Goal: Obtain resource: Download file/media

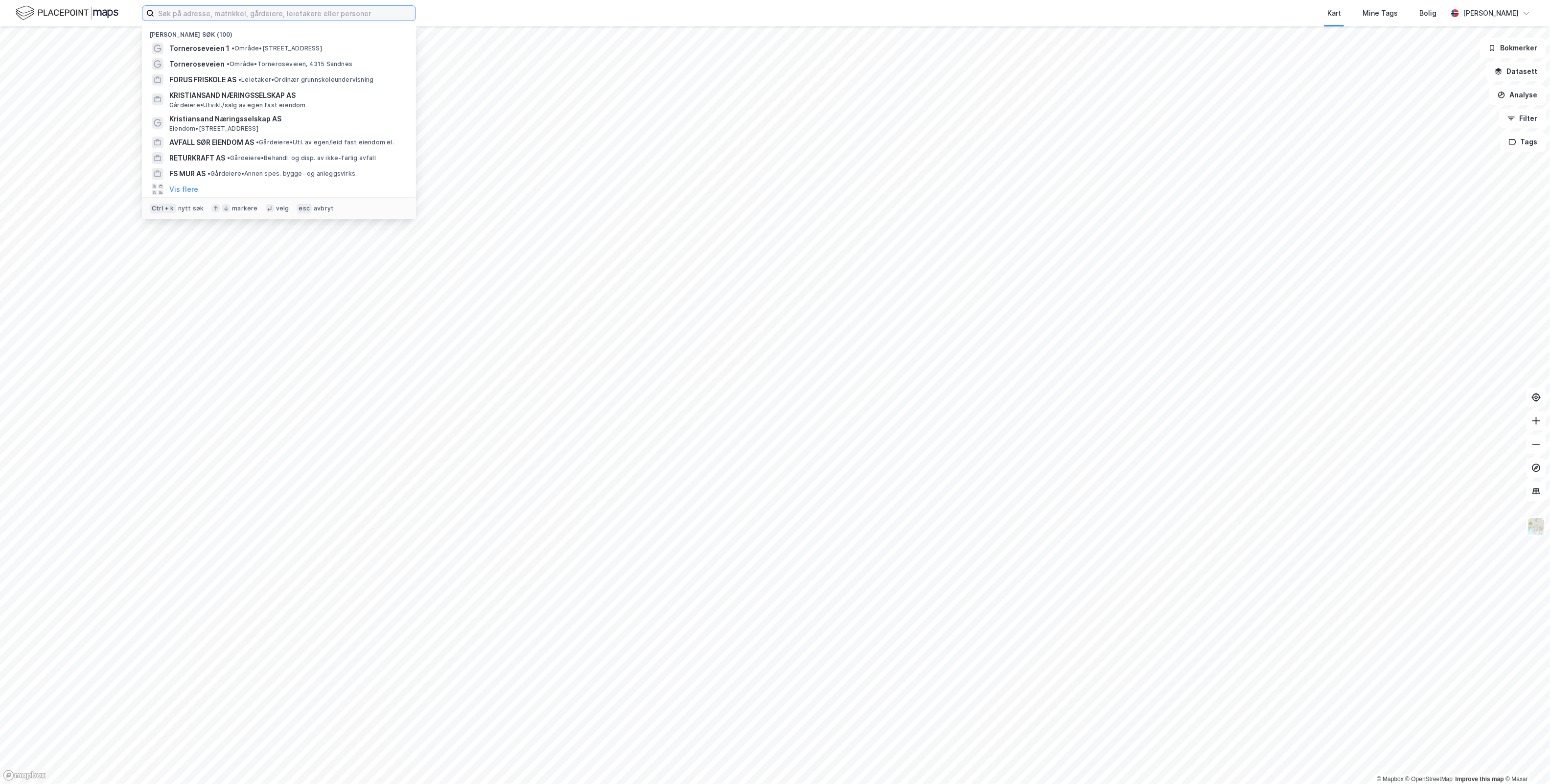
click at [374, 10] on input at bounding box center [284, 13] width 261 height 14
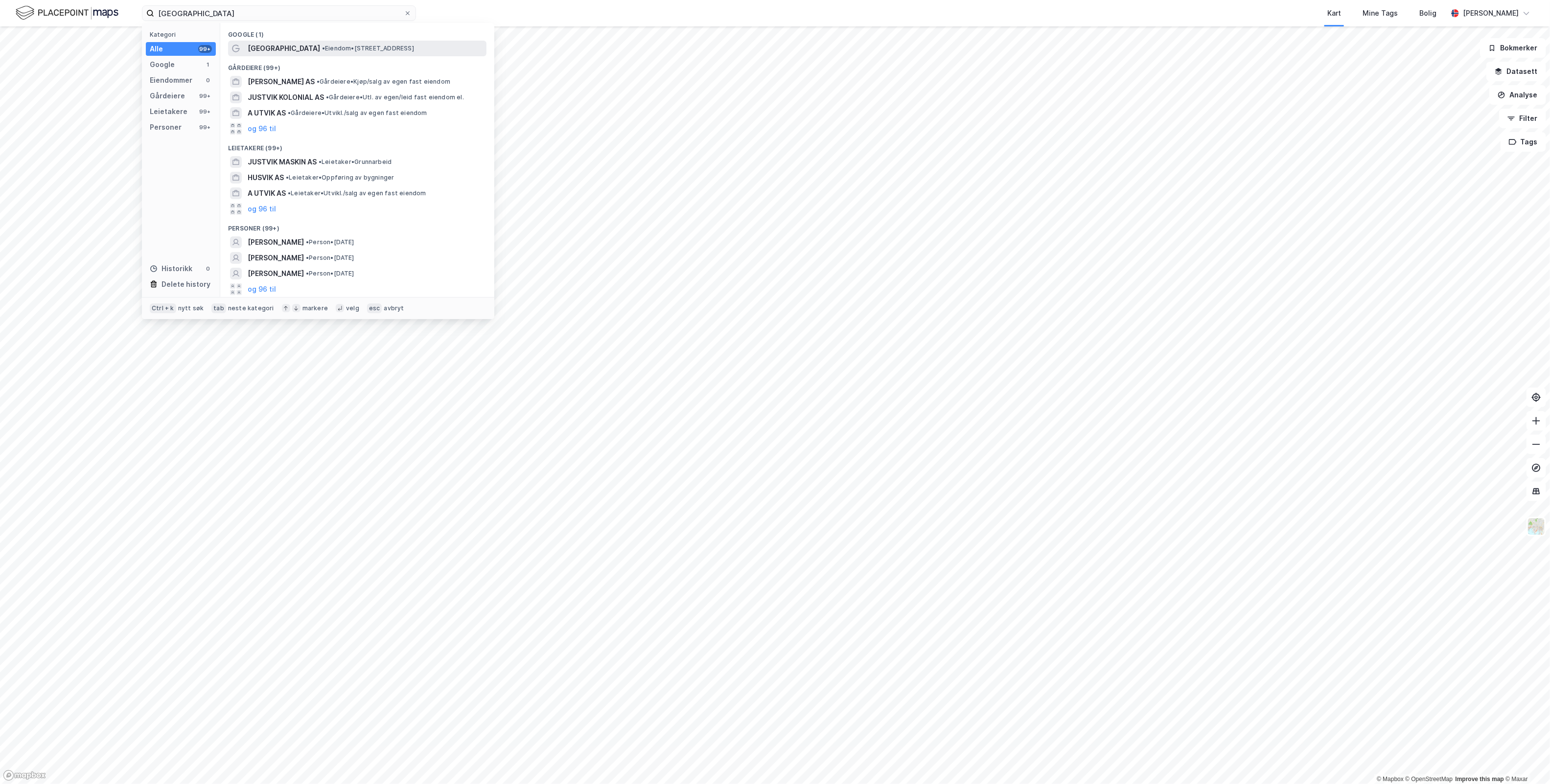
click at [354, 48] on span "• Eiendom • [STREET_ADDRESS]" at bounding box center [367, 49] width 92 height 8
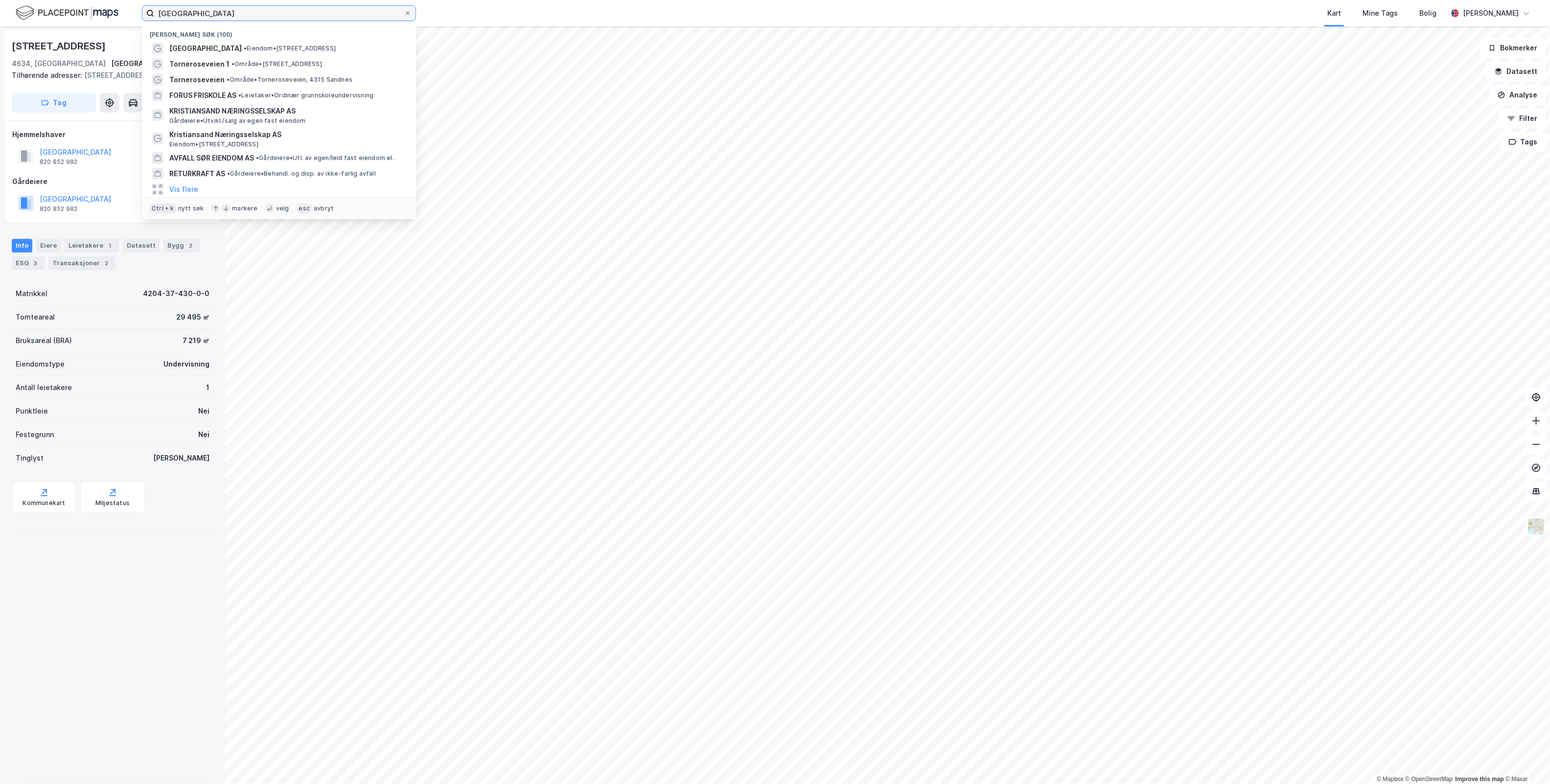
click at [367, 8] on input "[GEOGRAPHIC_DATA]" at bounding box center [279, 13] width 250 height 14
click at [319, 49] on span "• Eiendom • [STREET_ADDRESS]" at bounding box center [289, 49] width 92 height 8
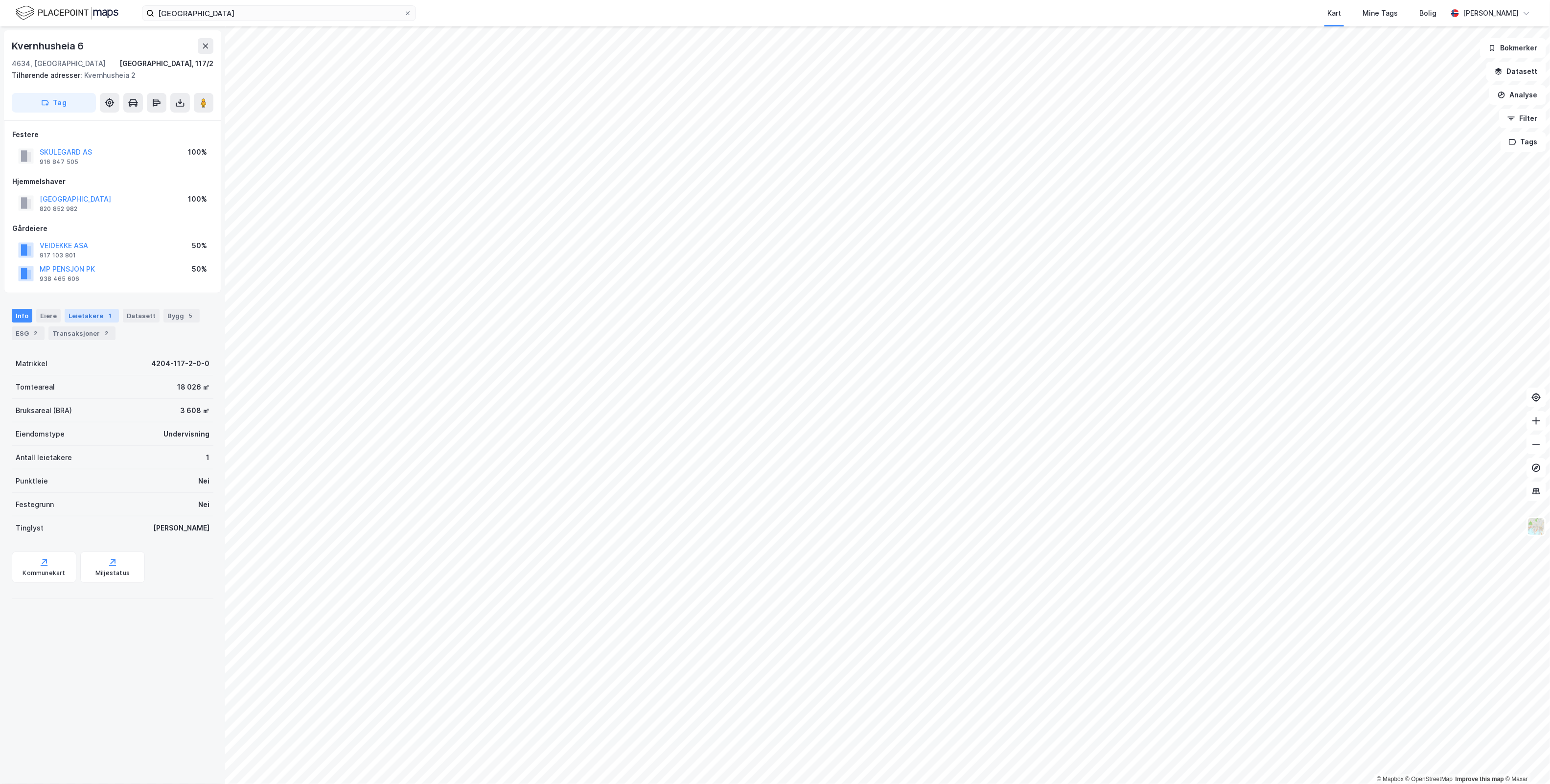
click at [105, 315] on div "1" at bounding box center [110, 315] width 10 height 10
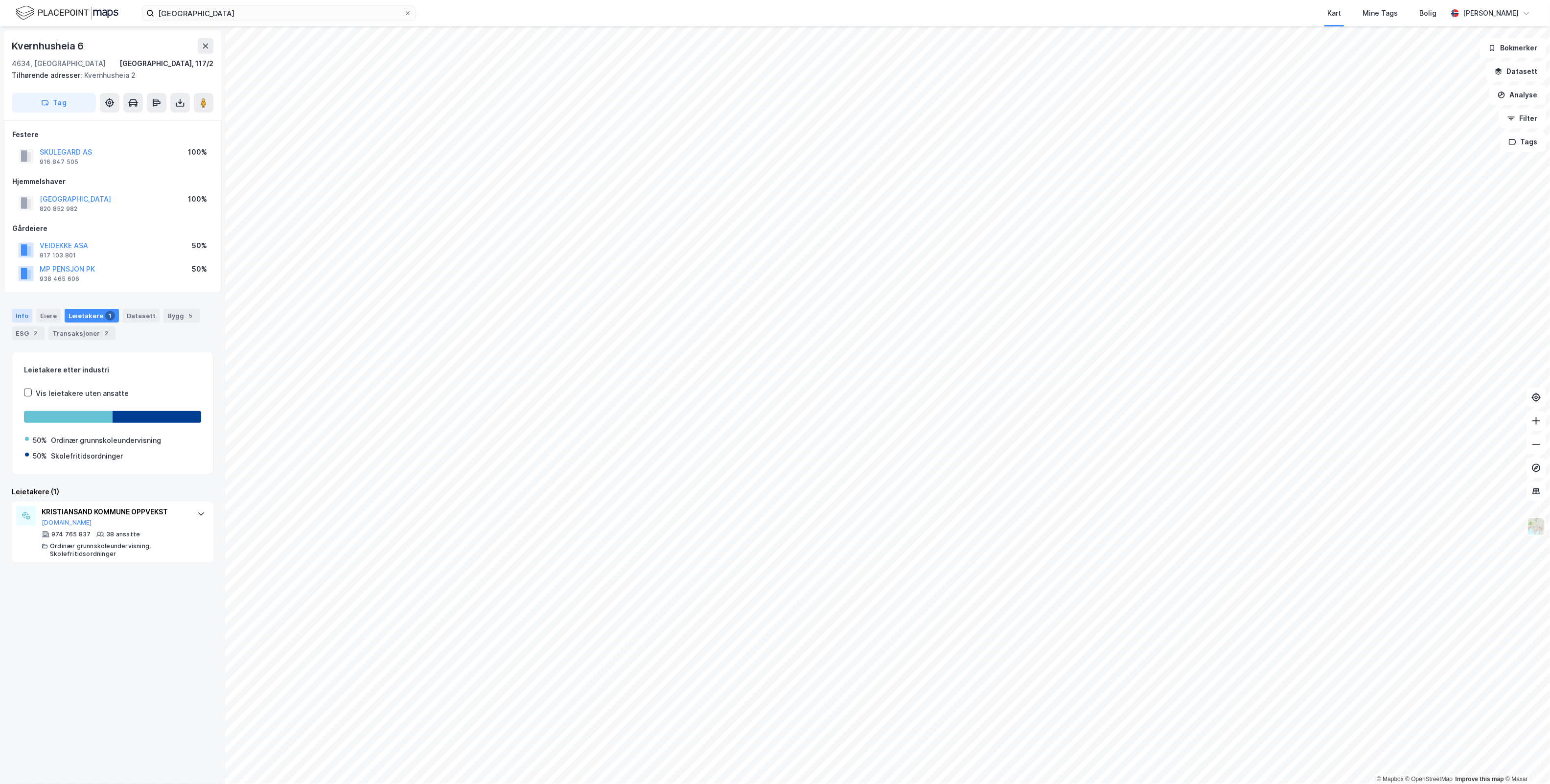
click at [26, 312] on div "Info" at bounding box center [22, 315] width 21 height 14
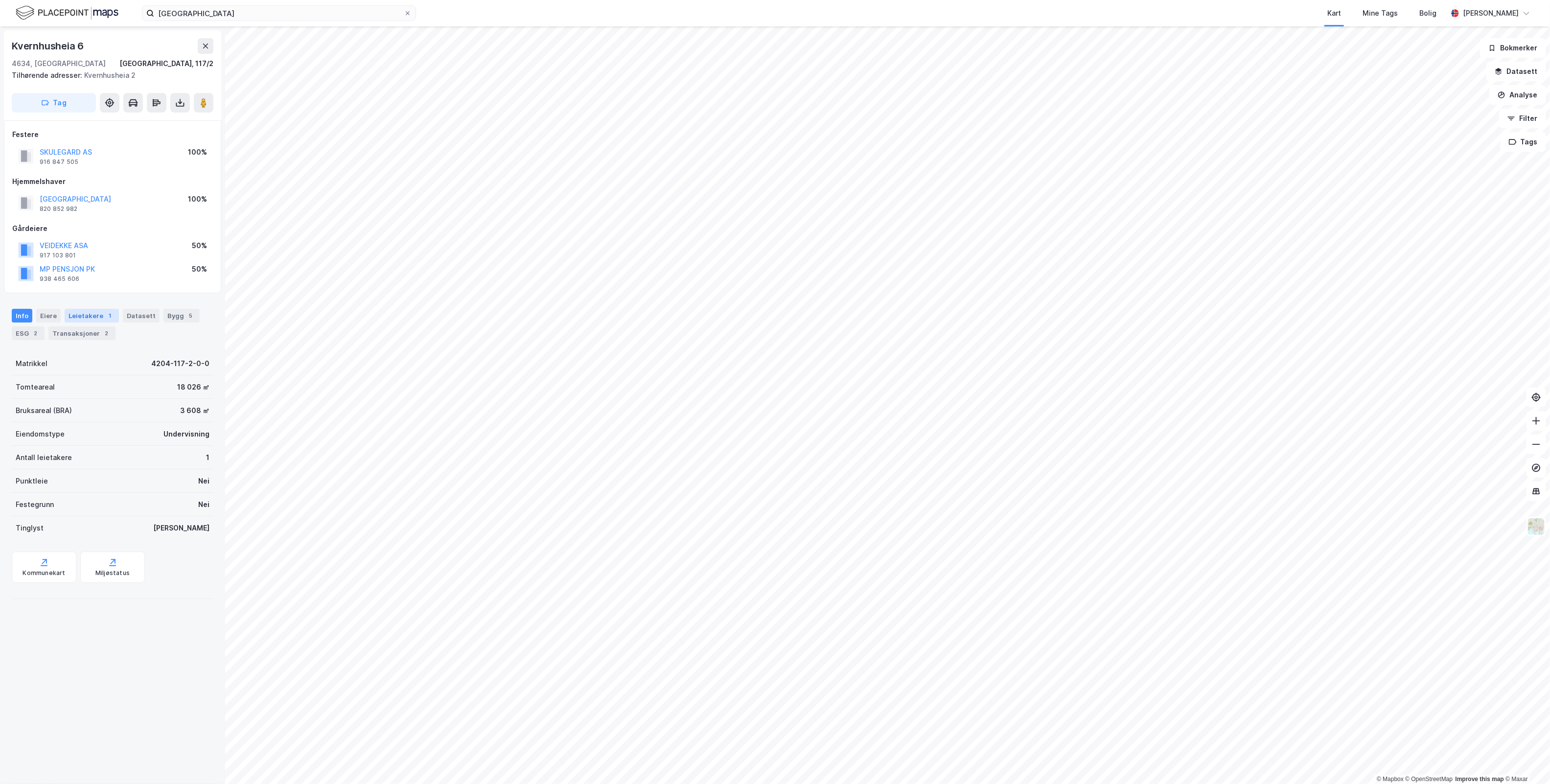
click at [96, 312] on div "Leietakere 1" at bounding box center [92, 315] width 54 height 14
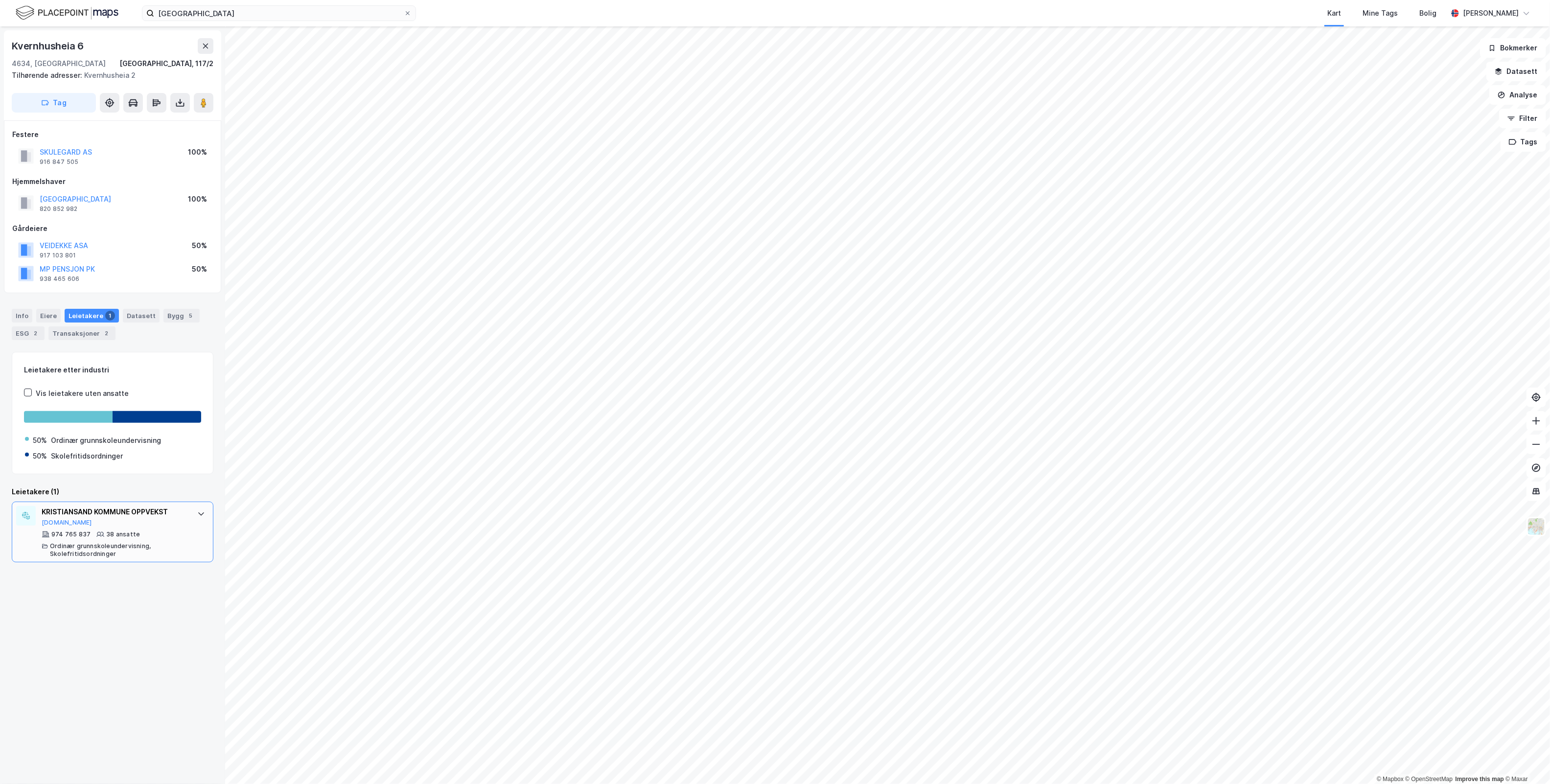
click at [176, 544] on div "Ordinær grunnskoleundervisning, Skolefritidsordninger" at bounding box center [119, 550] width 137 height 16
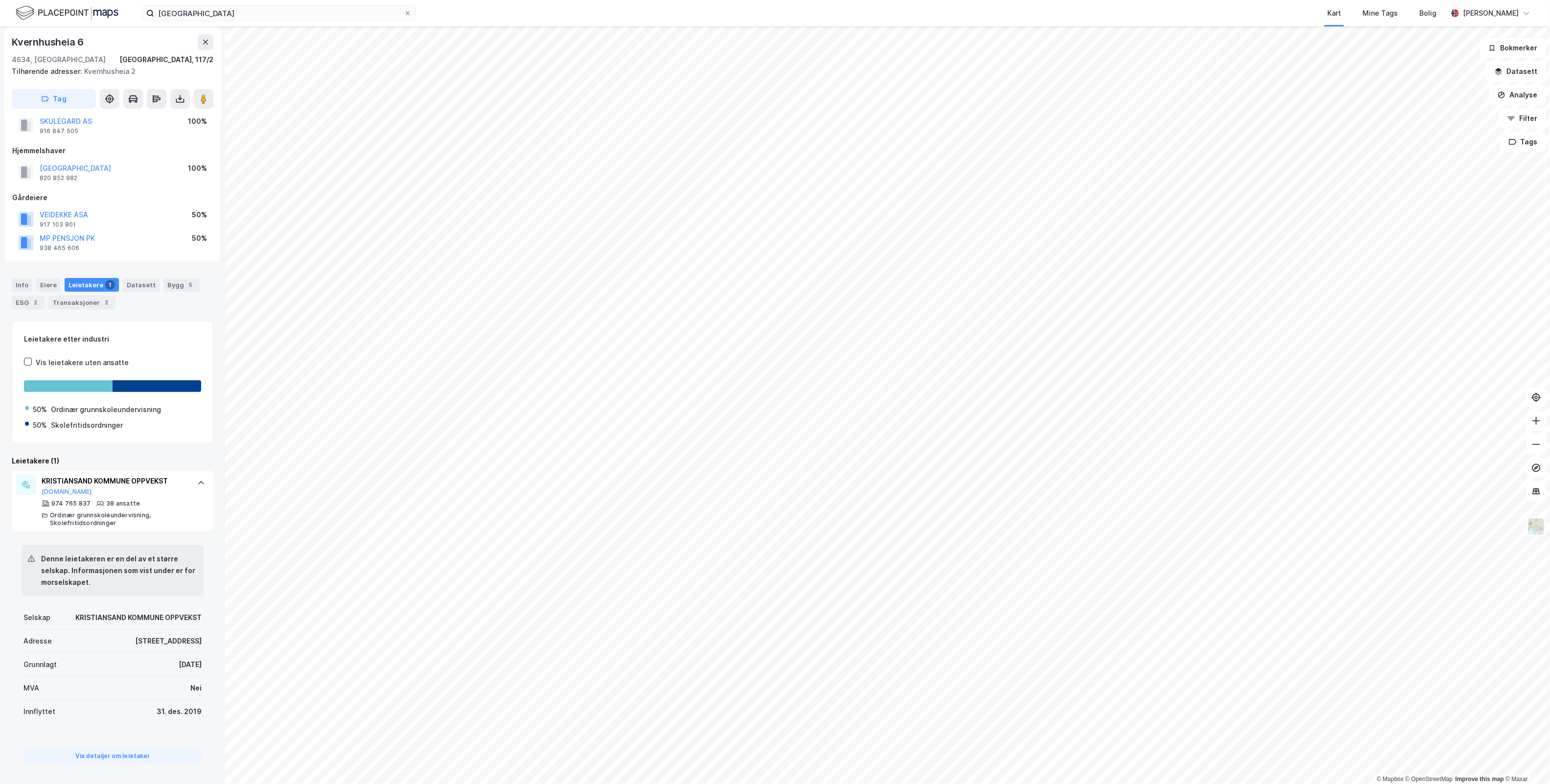
scroll to position [47, 0]
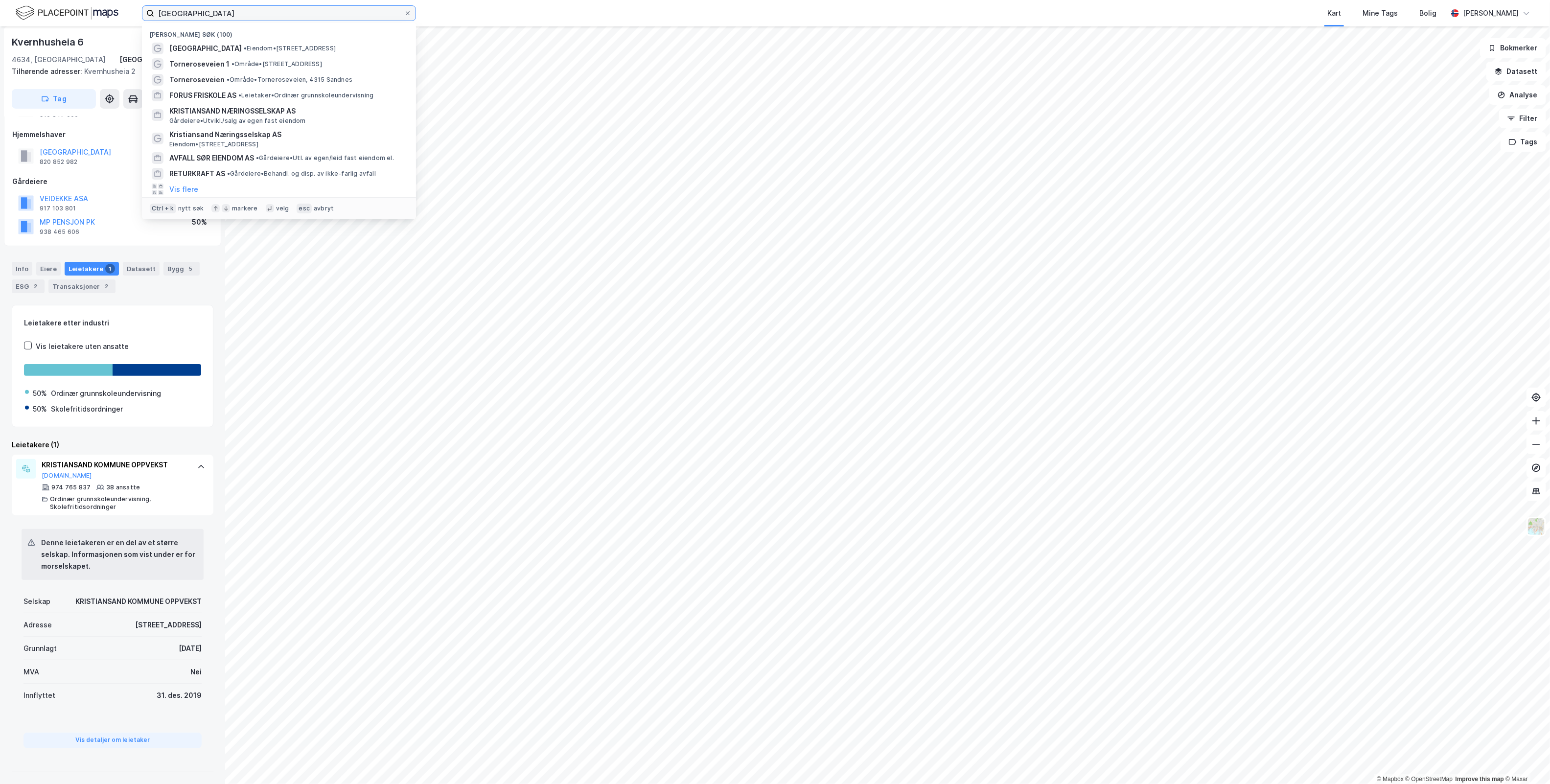
drag, startPoint x: 214, startPoint y: 10, endPoint x: 3, endPoint y: 22, distance: 211.3
click at [3, 22] on div "justvik skole Nylige søk (100) [GEOGRAPHIC_DATA] • Eiendom • [STREET_ADDRESS] •…" at bounding box center [775, 13] width 1550 height 26
paste input "Porsnes Utvikling AS"
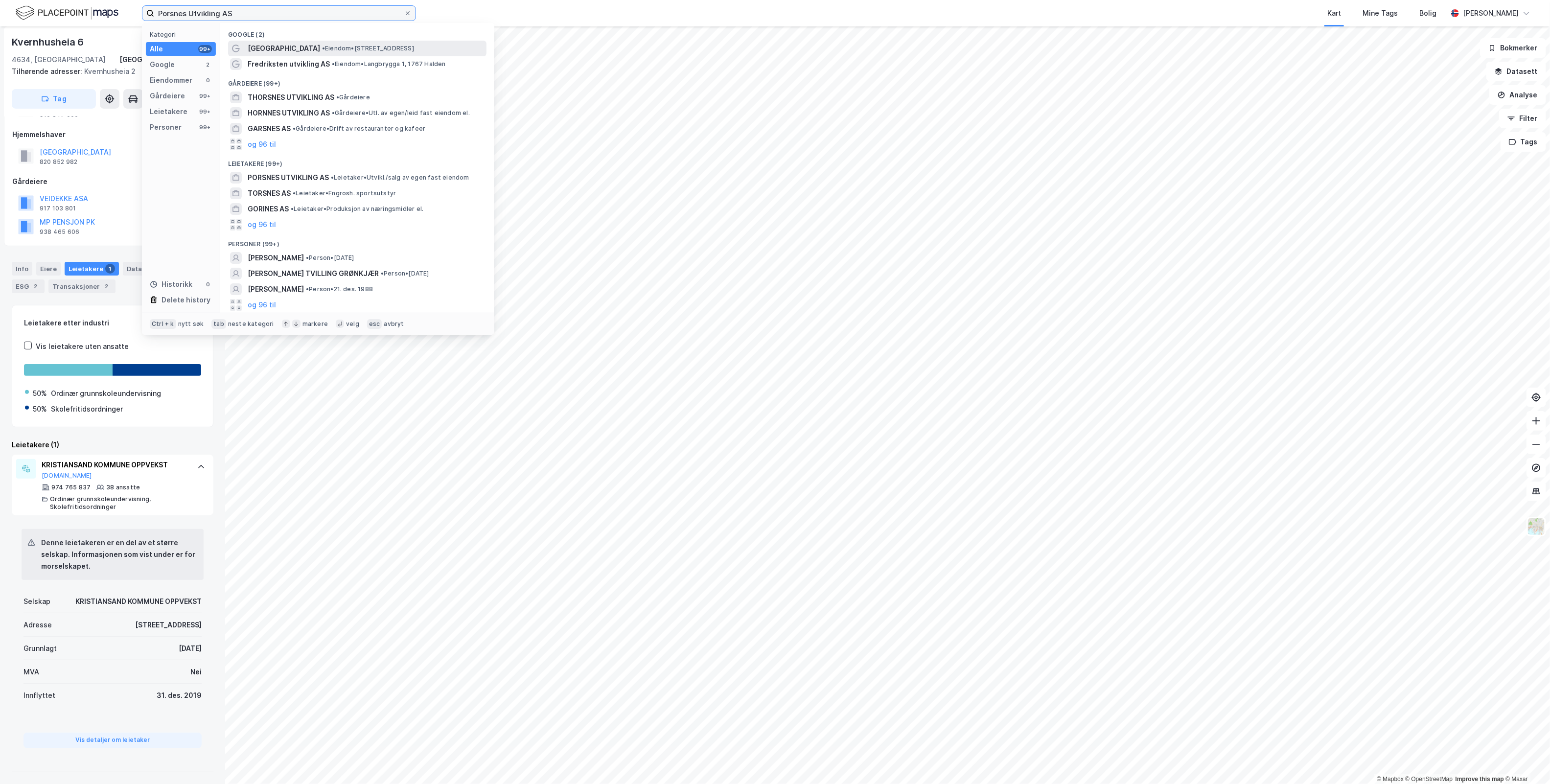
type input "Porsnes Utvikling AS"
click at [394, 45] on span "• Eiendom • [STREET_ADDRESS]" at bounding box center [367, 49] width 92 height 8
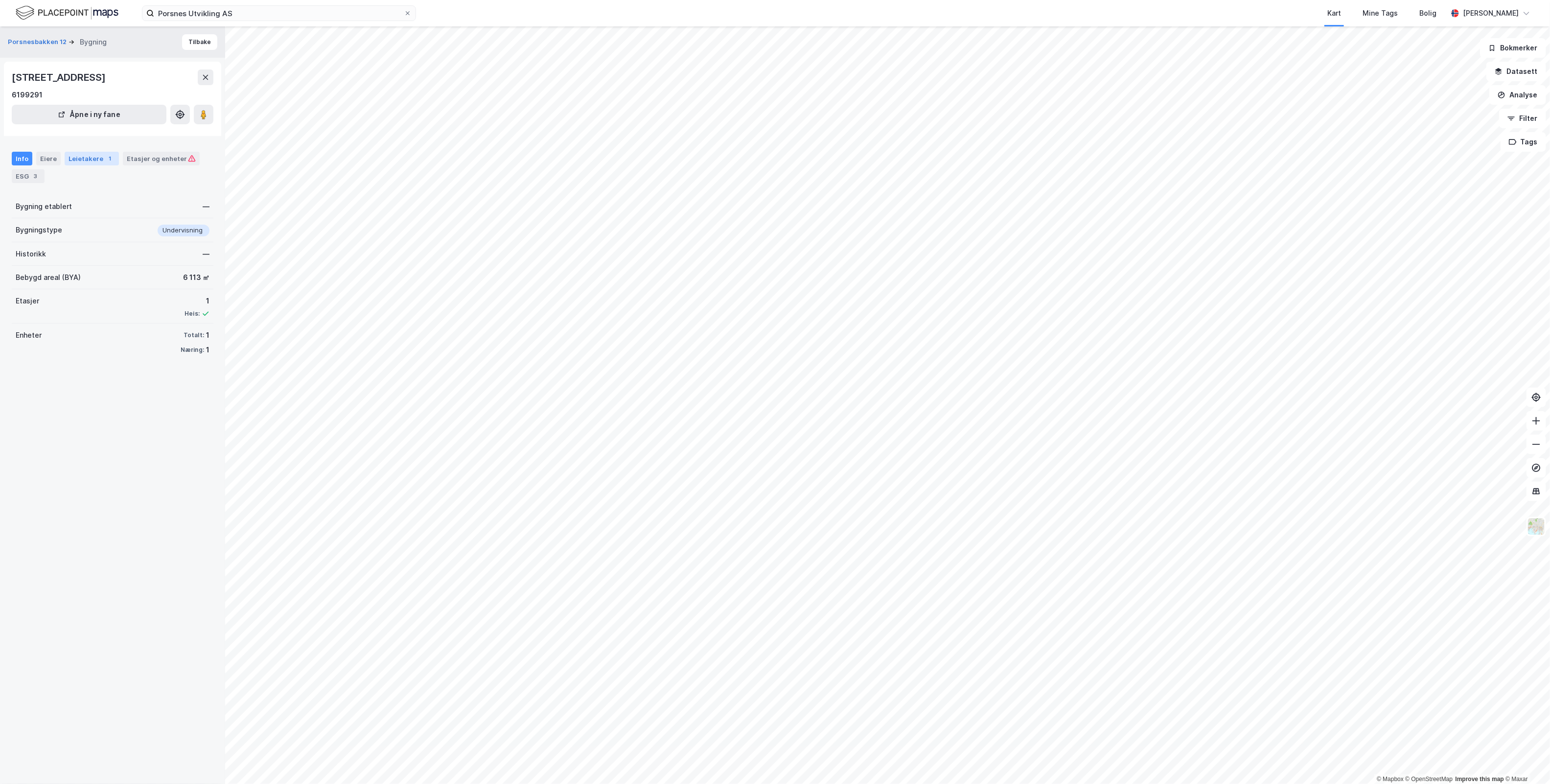
click at [80, 160] on div "Leietakere 1" at bounding box center [92, 158] width 54 height 14
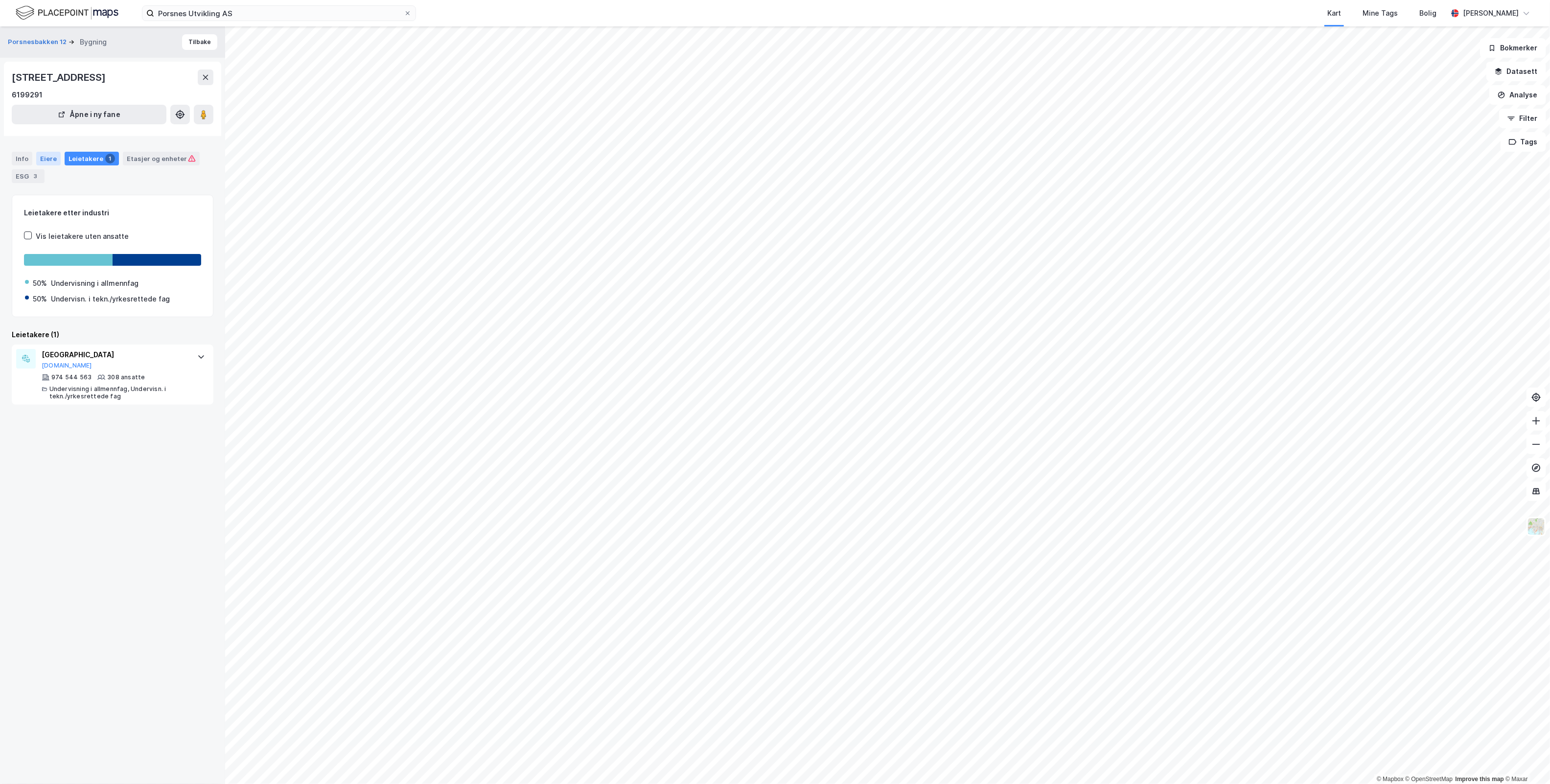
click at [45, 156] on div "Eiere" at bounding box center [48, 158] width 25 height 14
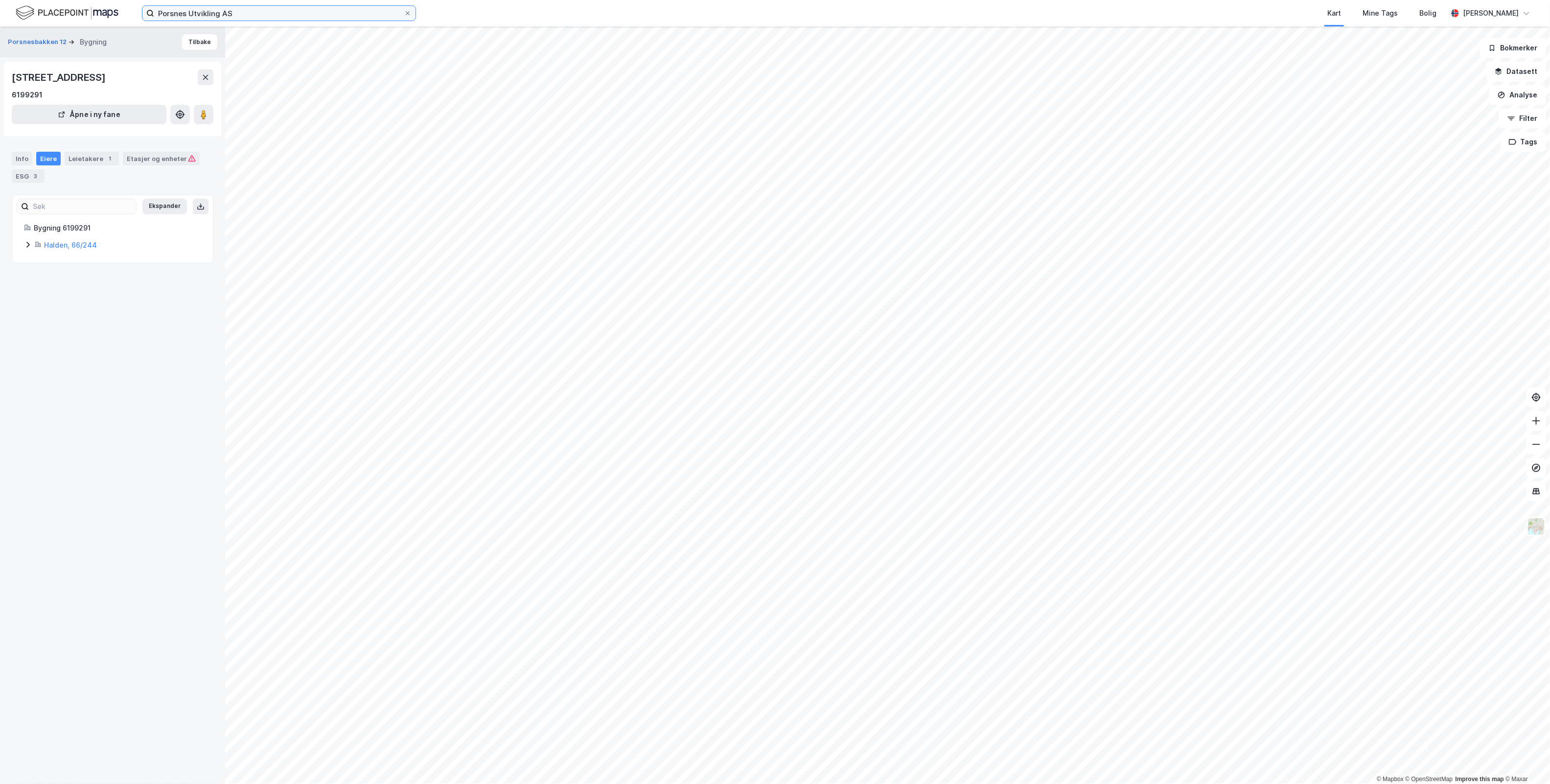
click at [243, 18] on input "Porsnes Utvikling AS" at bounding box center [279, 13] width 250 height 14
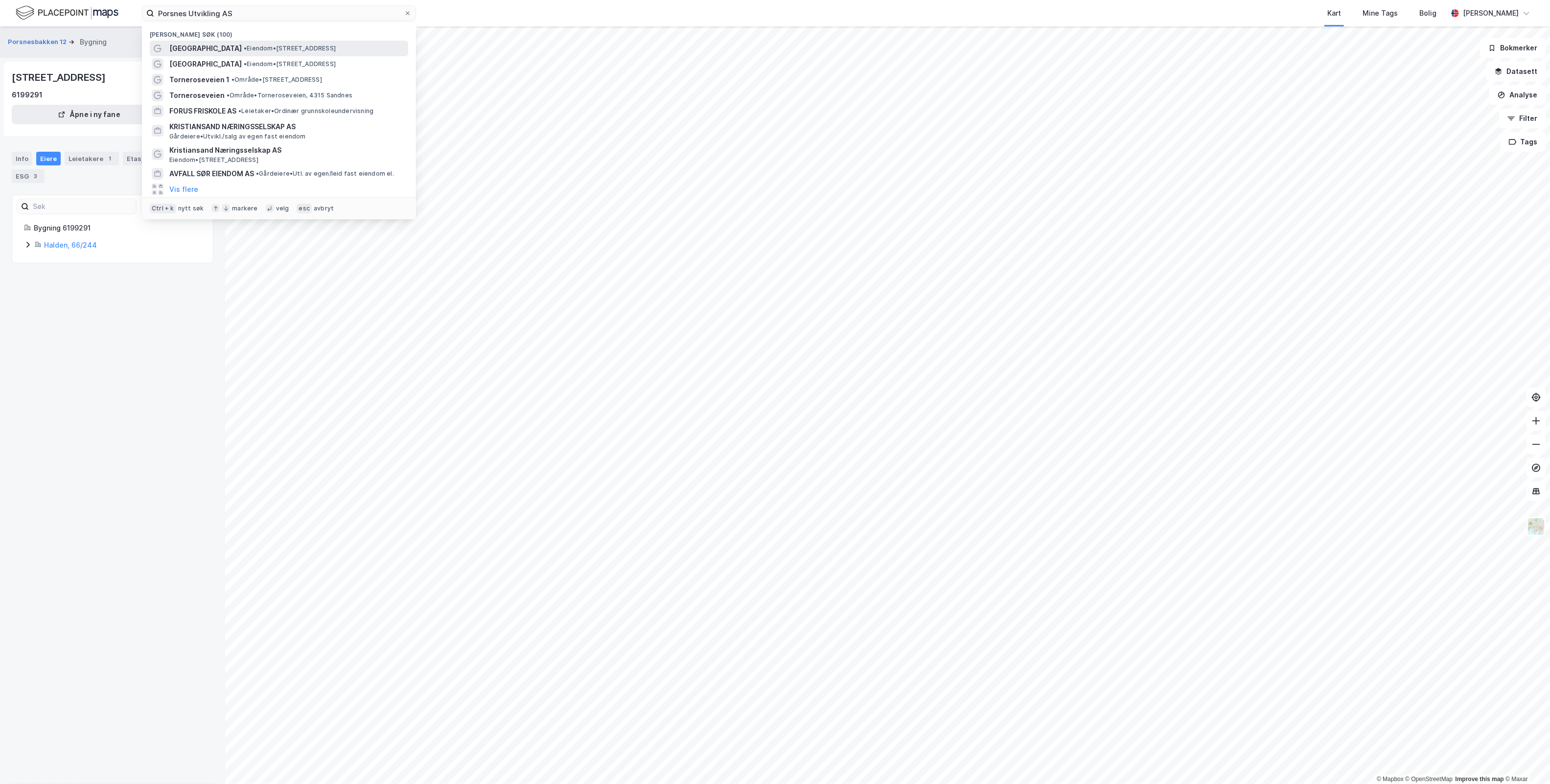
click at [242, 49] on span "[GEOGRAPHIC_DATA]" at bounding box center [205, 48] width 73 height 12
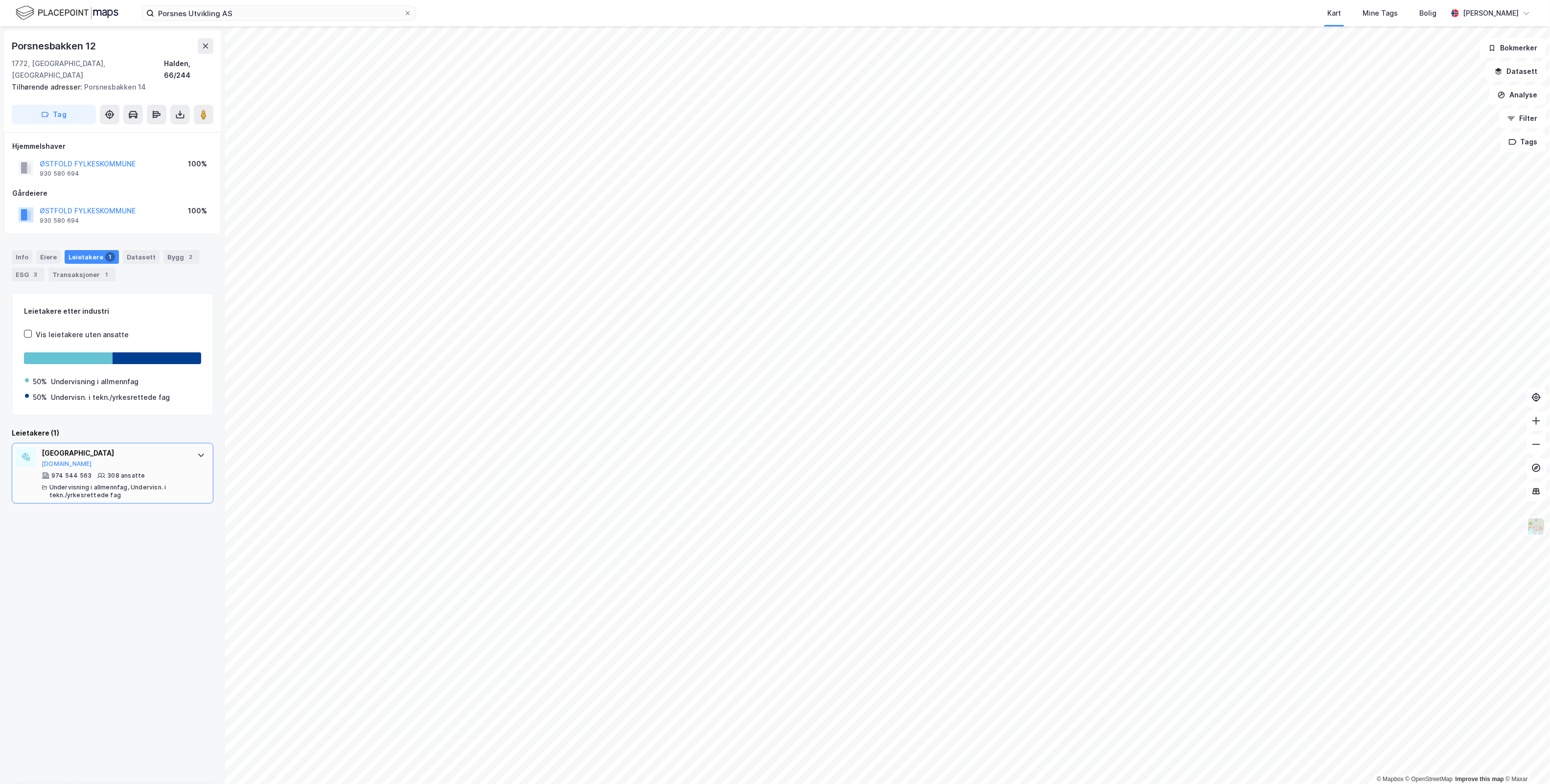
click at [198, 453] on icon at bounding box center [200, 455] width 6 height 3
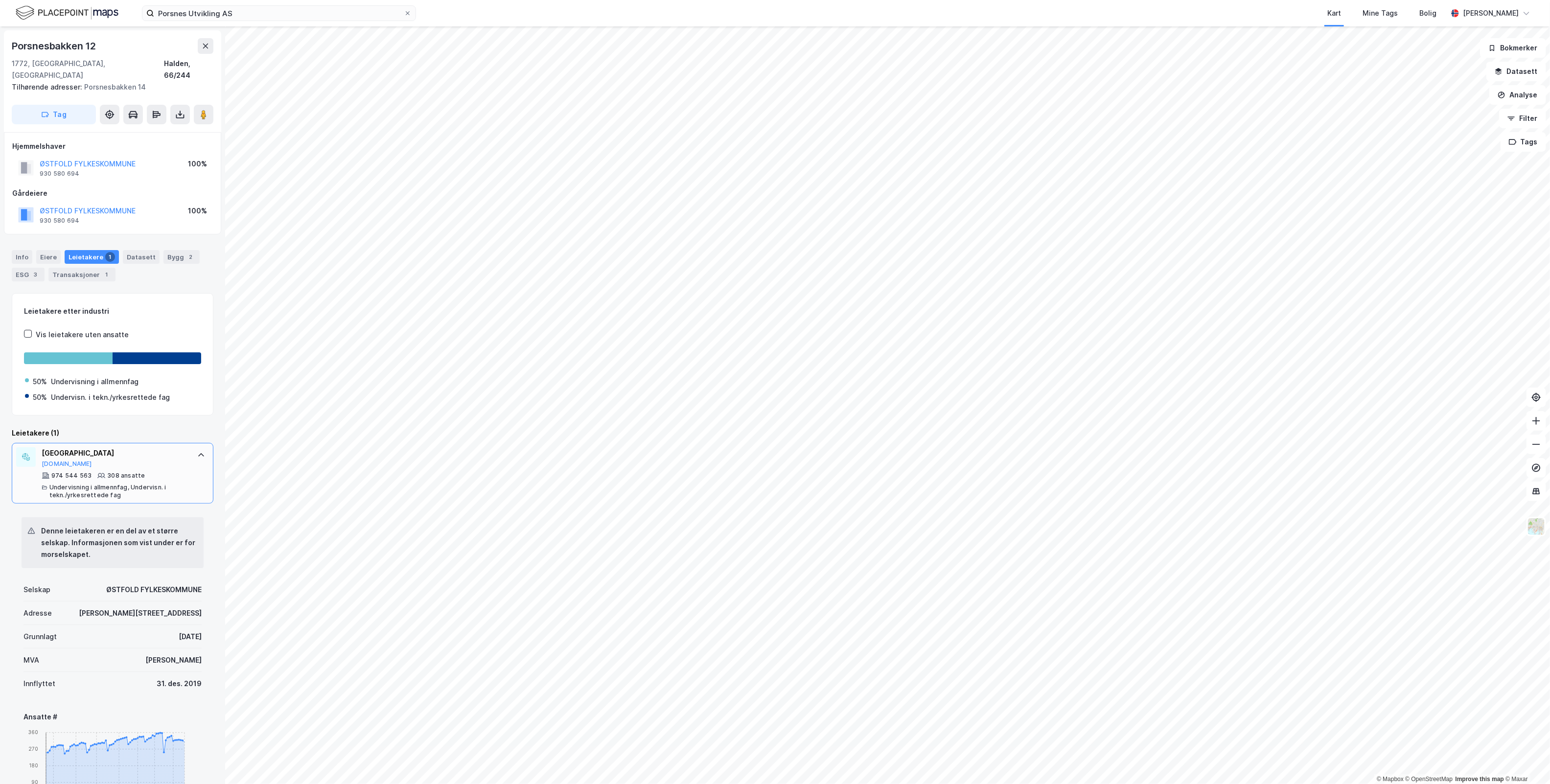
click at [197, 451] on icon at bounding box center [201, 455] width 8 height 8
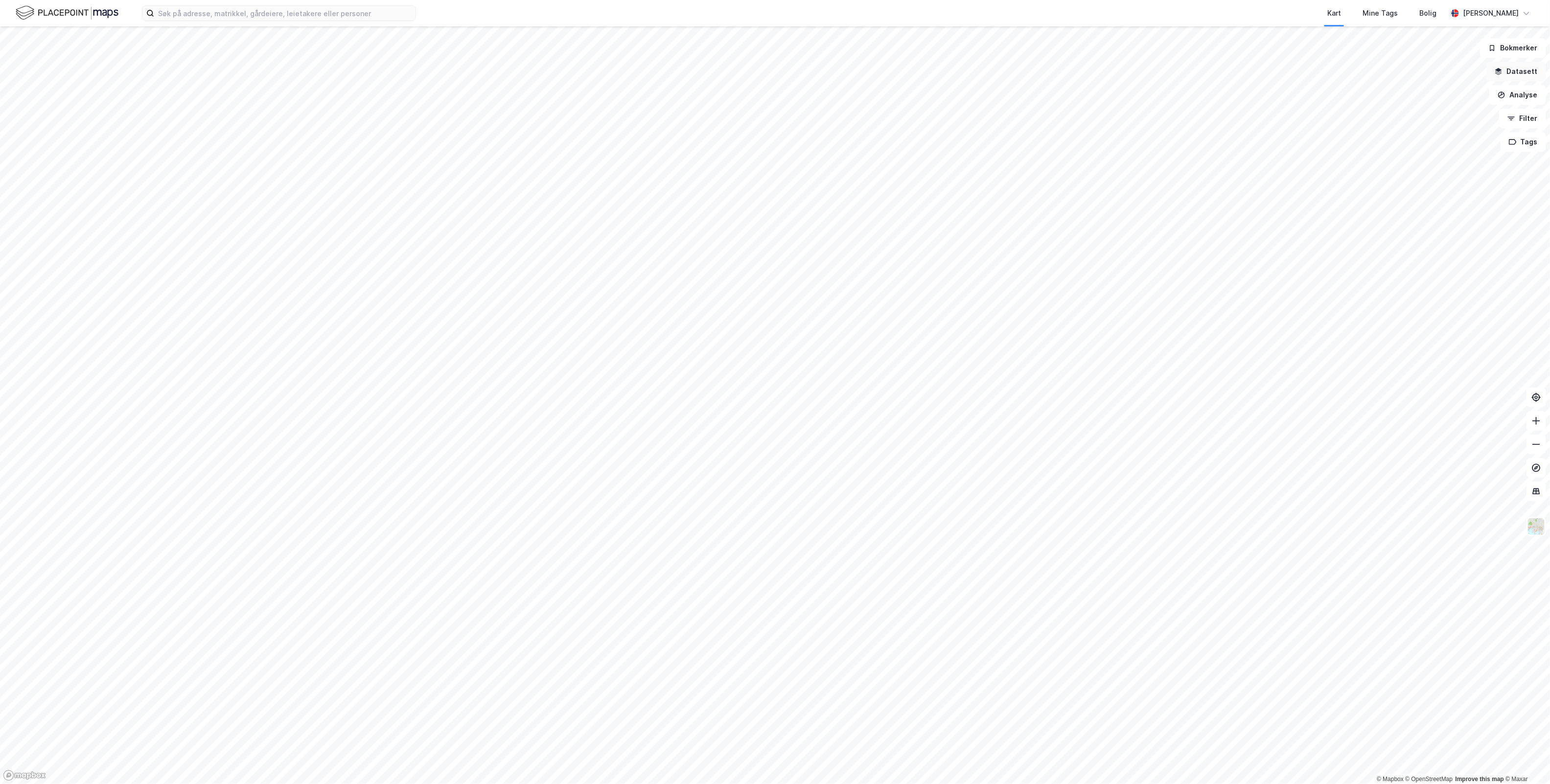
click at [1528, 71] on button "Datasett" at bounding box center [1516, 71] width 60 height 20
click at [1525, 51] on button at bounding box center [1530, 46] width 16 height 16
click at [1536, 92] on button "Analyse" at bounding box center [1517, 95] width 57 height 20
click at [1542, 114] on button "Filter" at bounding box center [1522, 118] width 47 height 20
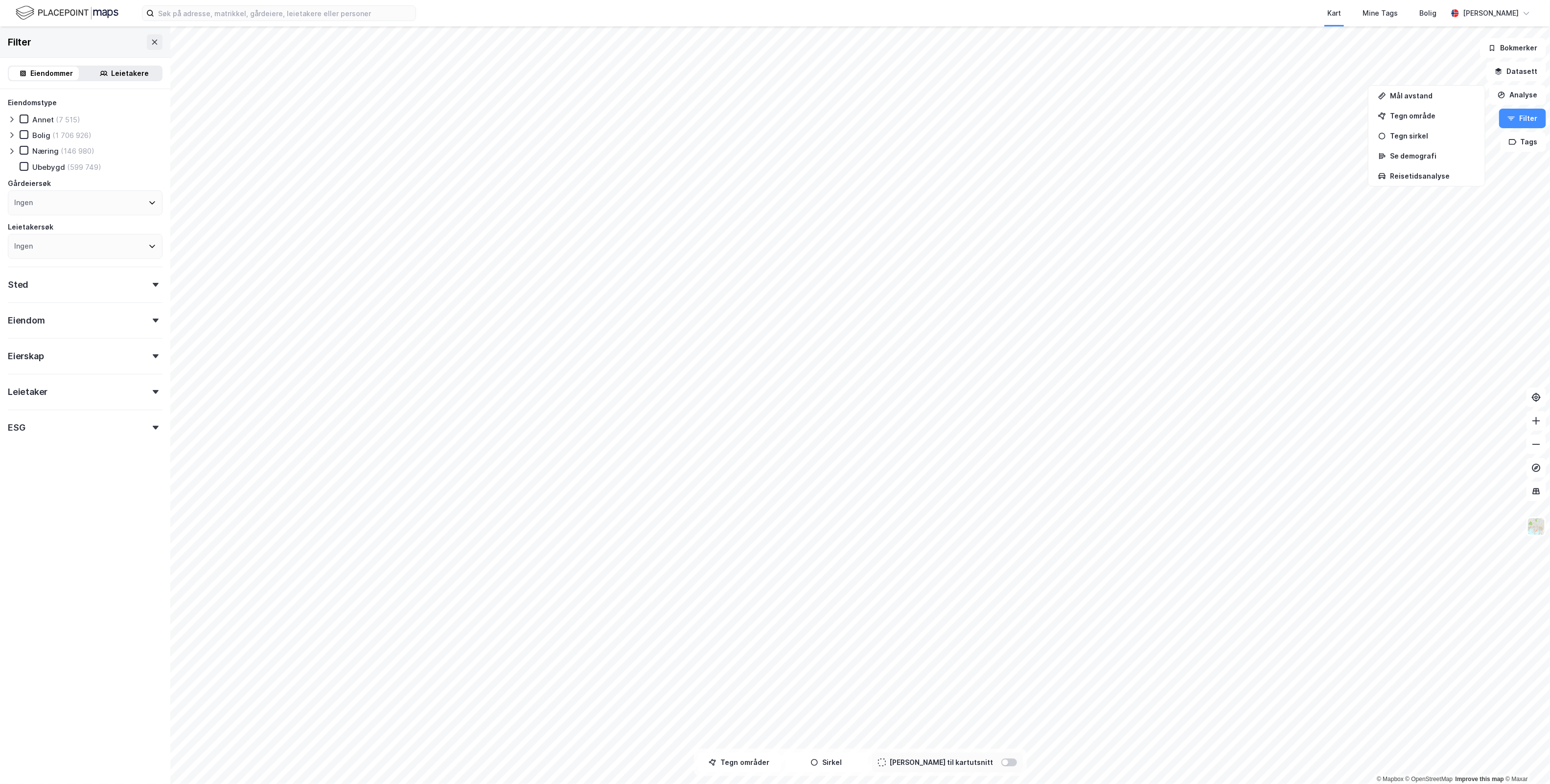
click at [113, 68] on div "Leietakere" at bounding box center [130, 73] width 38 height 12
click at [28, 130] on div "Offentlig (16 684)" at bounding box center [58, 135] width 77 height 10
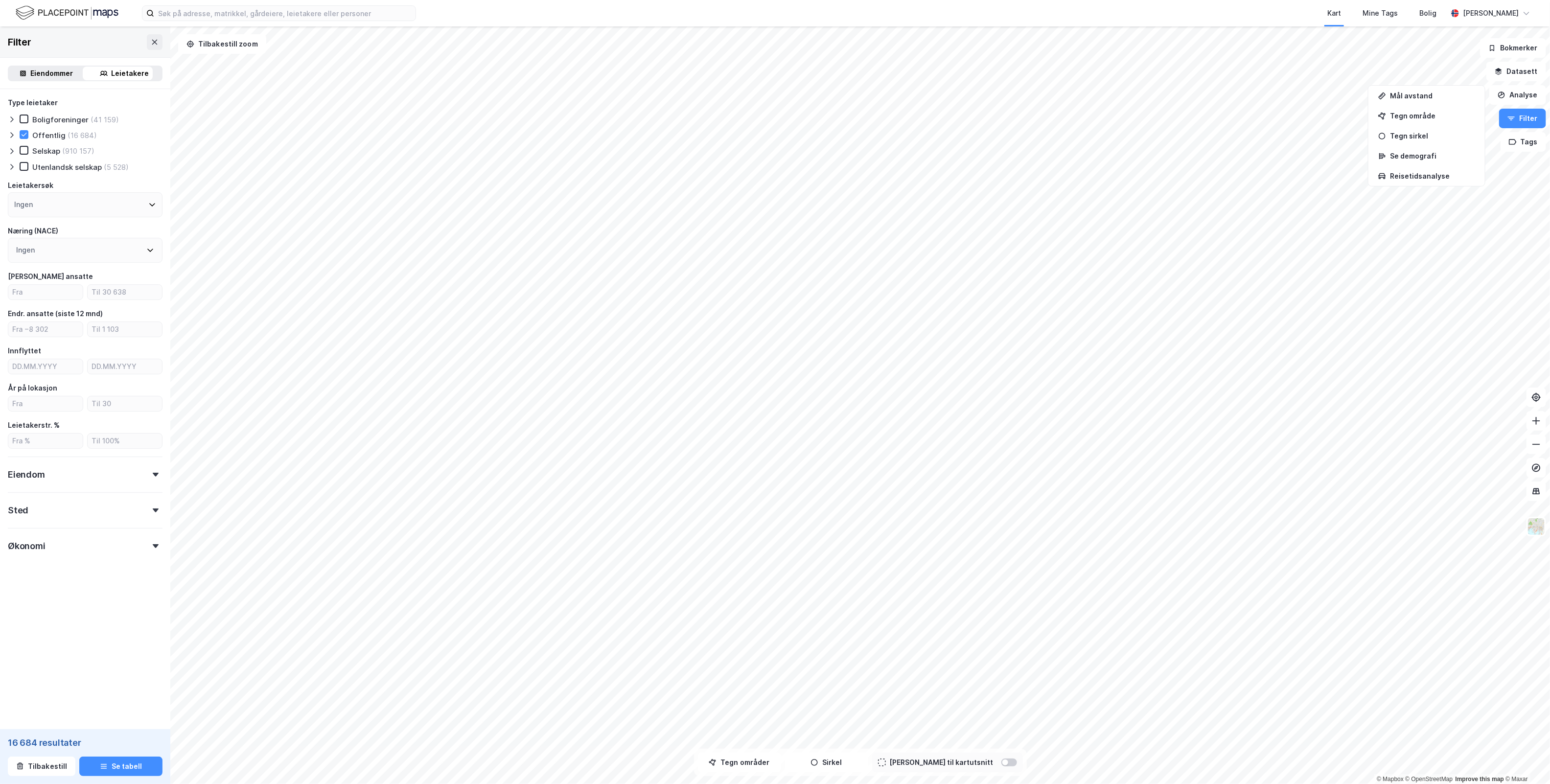
click at [141, 244] on div "Ingen" at bounding box center [85, 250] width 155 height 25
type input "underv"
click at [18, 384] on icon at bounding box center [20, 387] width 7 height 7
click at [67, 641] on div "Filter Eiendommer Leietakere Type leietaker Boligforeninger Offentlig (3 690) S…" at bounding box center [85, 405] width 170 height 758
click at [39, 437] on input "number" at bounding box center [45, 441] width 74 height 14
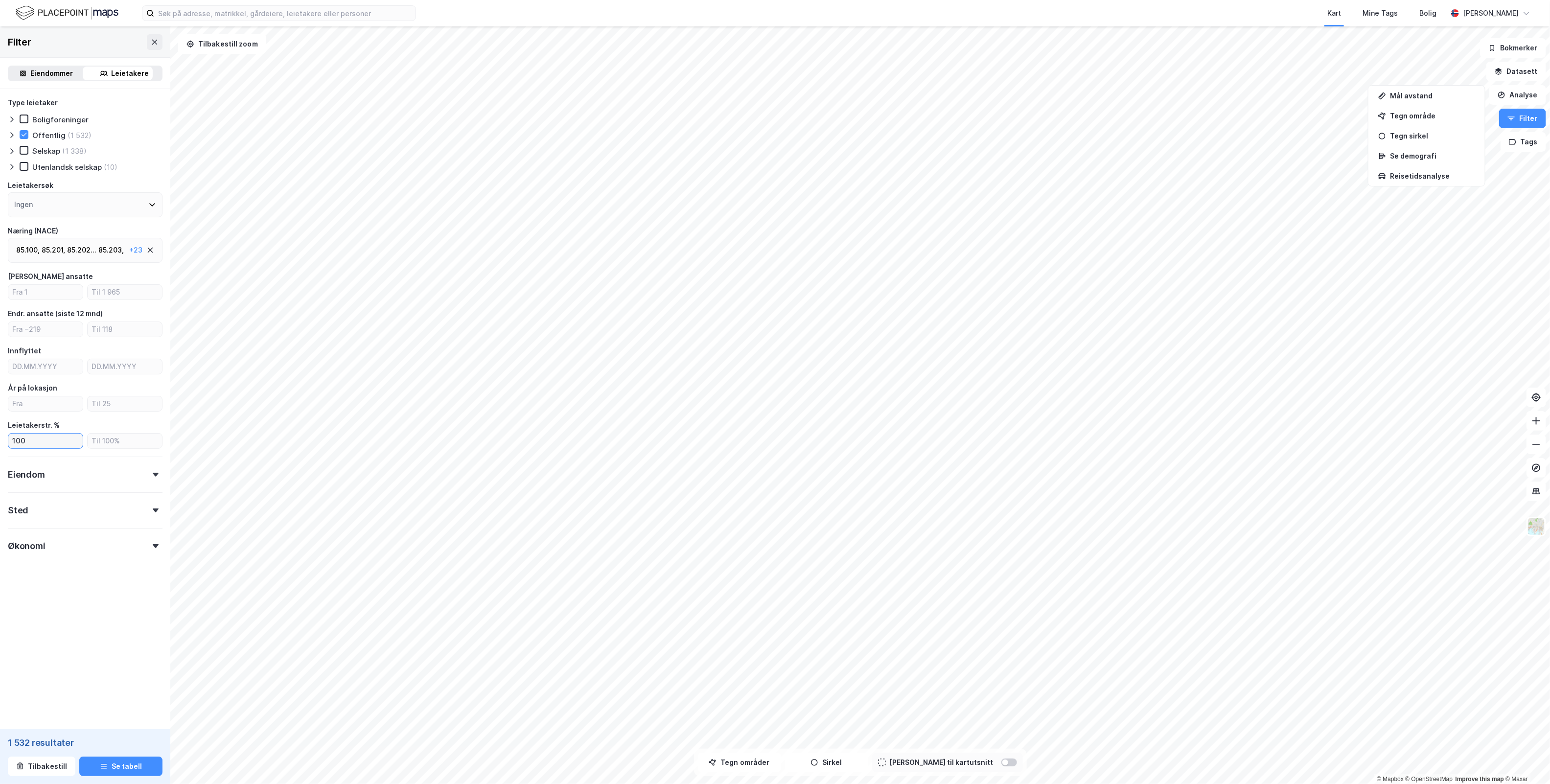
type input "100"
click at [94, 600] on form "Type leietaker Boligforeninger Offentlig (1 532) Selskap (1 338) Utenlandsk sel…" at bounding box center [85, 350] width 155 height 508
click at [116, 767] on button "Se tabell" at bounding box center [121, 766] width 83 height 20
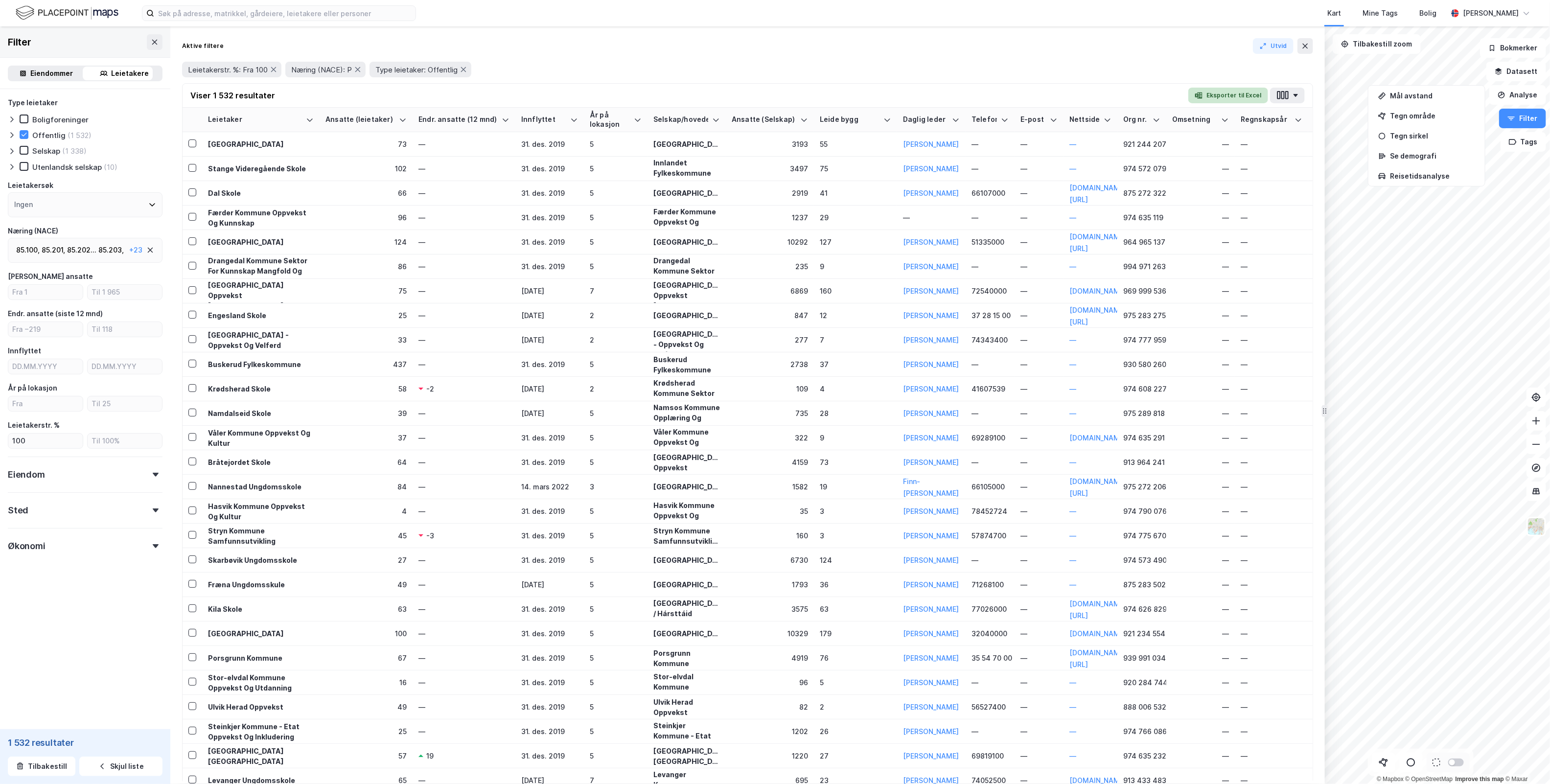
click at [1243, 90] on button "Eksporter til Excel" at bounding box center [1228, 96] width 80 height 16
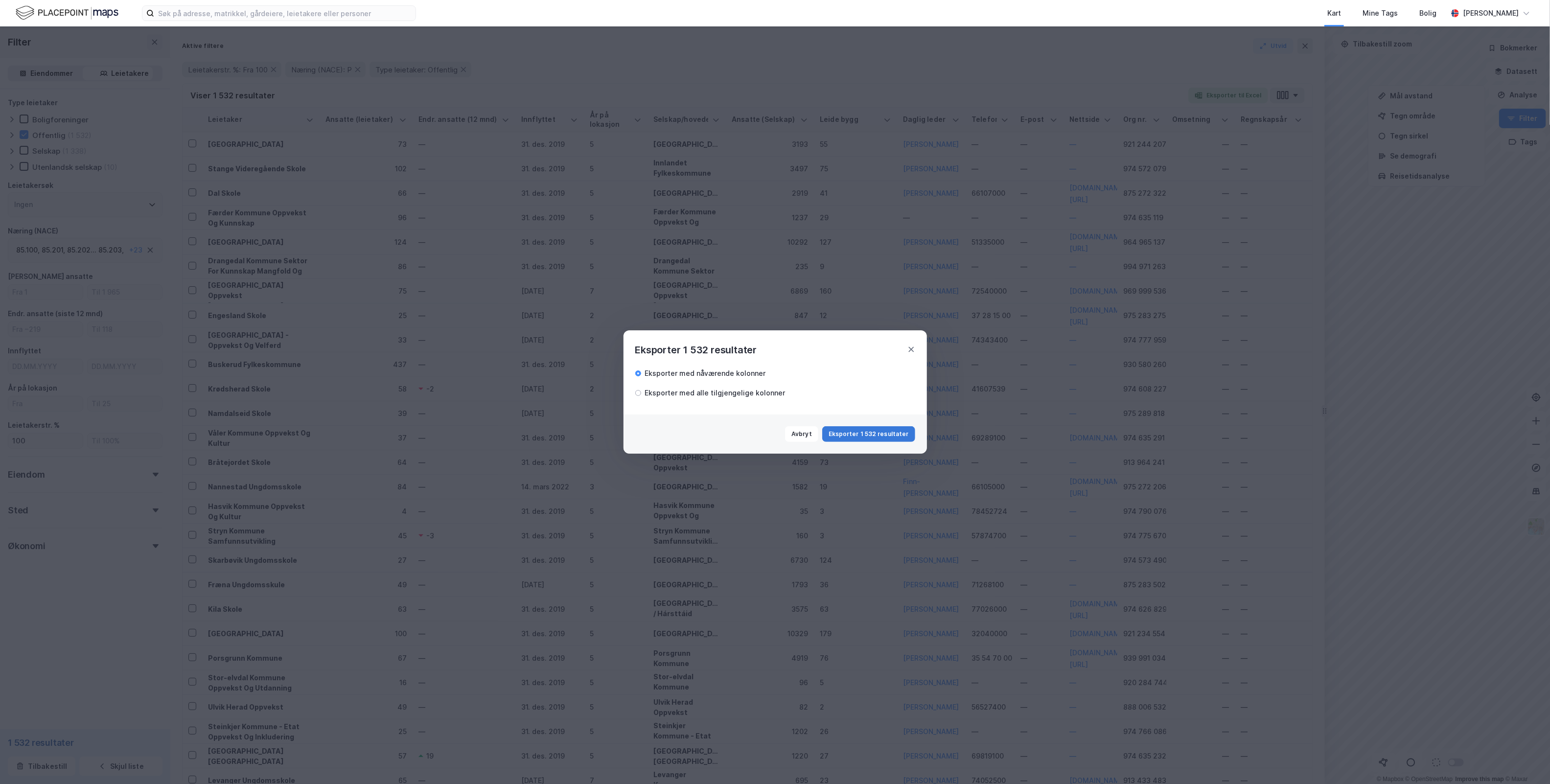
click at [894, 430] on button "Eksporter 1 532 resultater" at bounding box center [869, 434] width 93 height 16
